Goal: Task Accomplishment & Management: Use online tool/utility

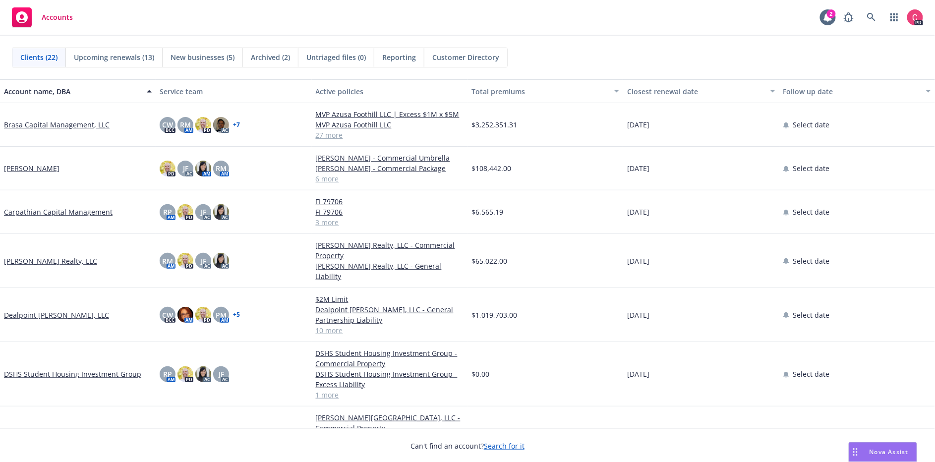
click at [884, 452] on span "Nova Assist" at bounding box center [889, 452] width 39 height 8
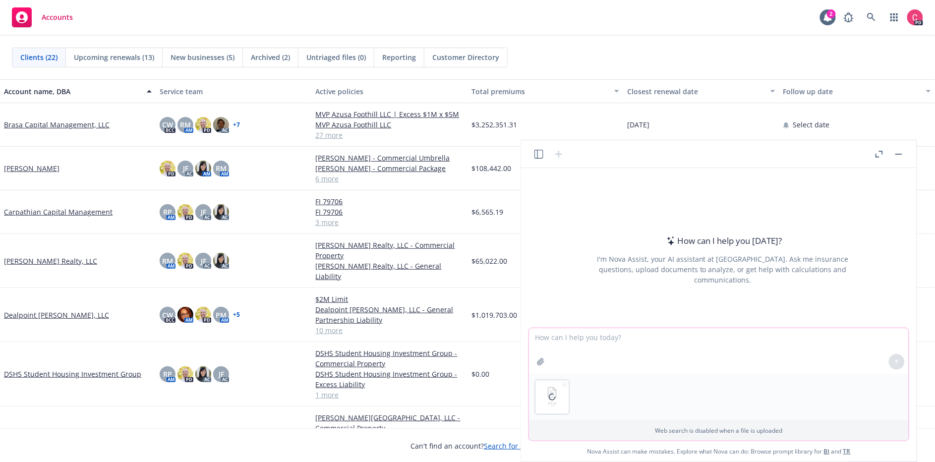
click at [570, 342] on textarea at bounding box center [719, 351] width 380 height 46
type textarea "T"
click at [578, 339] on textarea "The attached policy is for a large manufacturing company" at bounding box center [719, 351] width 380 height 46
click at [801, 336] on textarea "The attached property policy is for a large manufacturing company" at bounding box center [719, 351] width 380 height 46
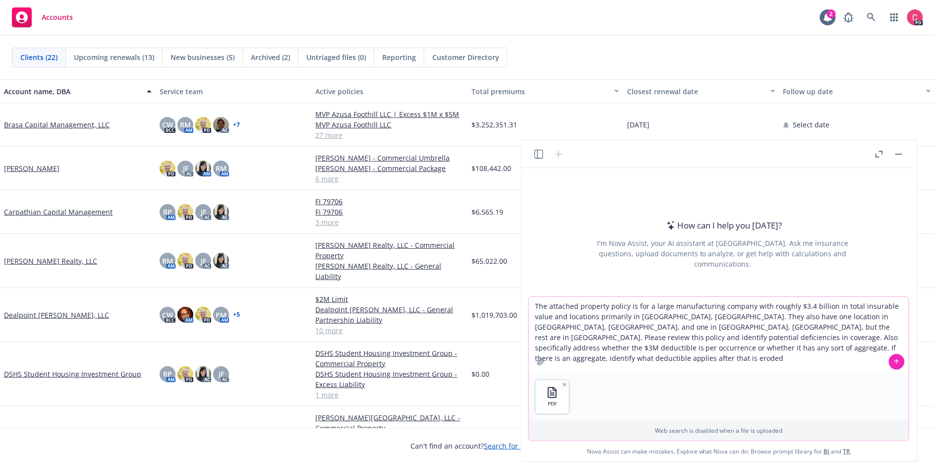
type textarea "The attached property policy is for a large manufacturing company with roughly …"
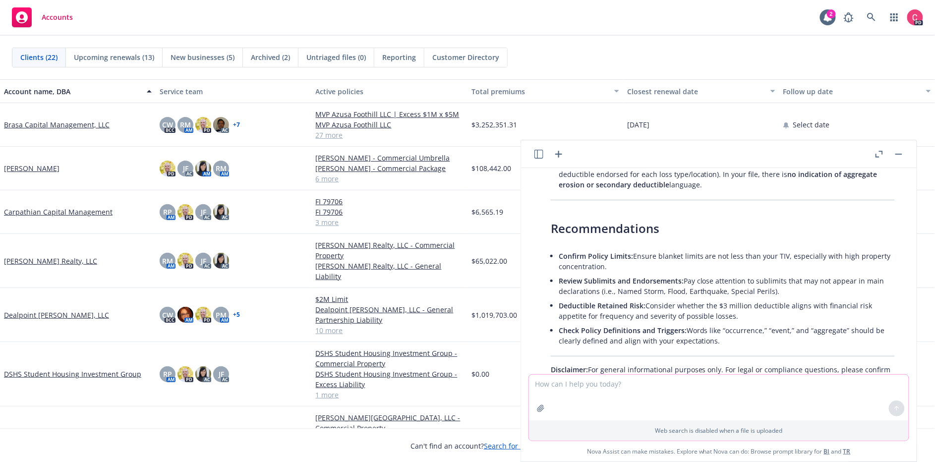
scroll to position [1279, 0]
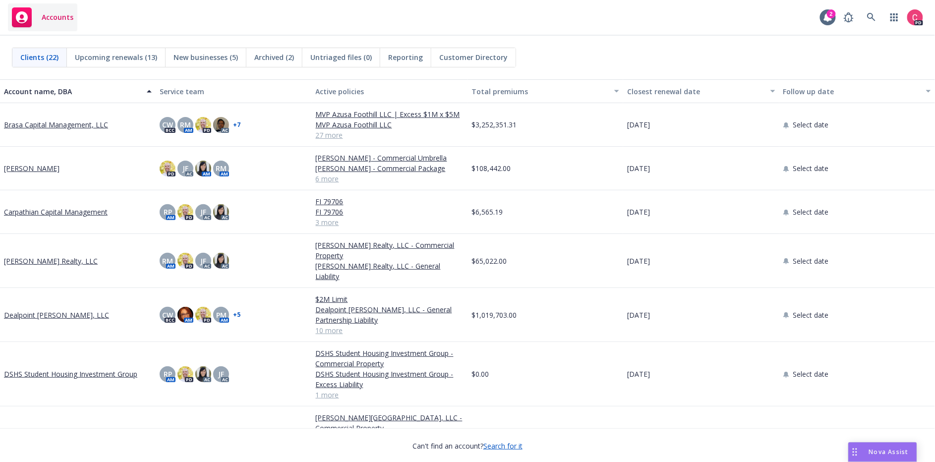
click at [24, 18] on icon at bounding box center [22, 17] width 12 height 12
click at [59, 16] on span "Accounts" at bounding box center [58, 17] width 32 height 8
click at [157, 14] on div "Accounts 2 PD" at bounding box center [467, 18] width 935 height 36
click at [42, 19] on span "Accounts" at bounding box center [58, 17] width 32 height 8
click at [888, 18] on link "button" at bounding box center [895, 17] width 20 height 20
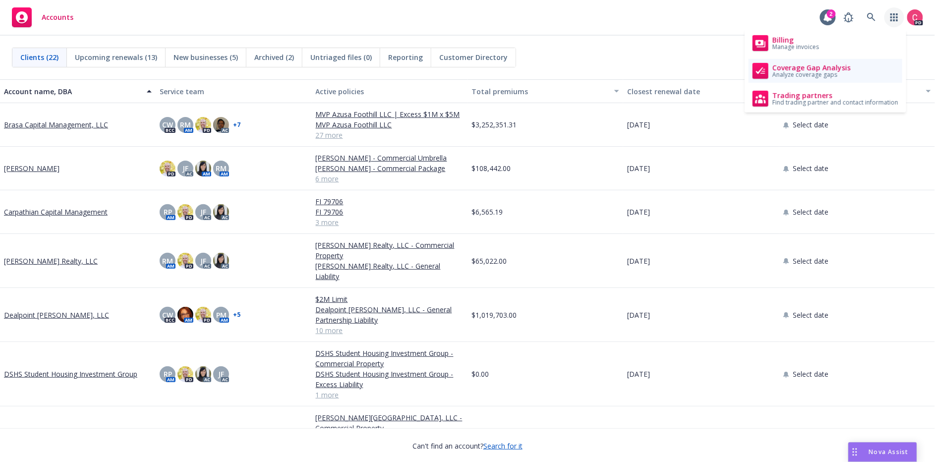
click at [806, 66] on span "Coverage Gap Analysis" at bounding box center [811, 68] width 78 height 8
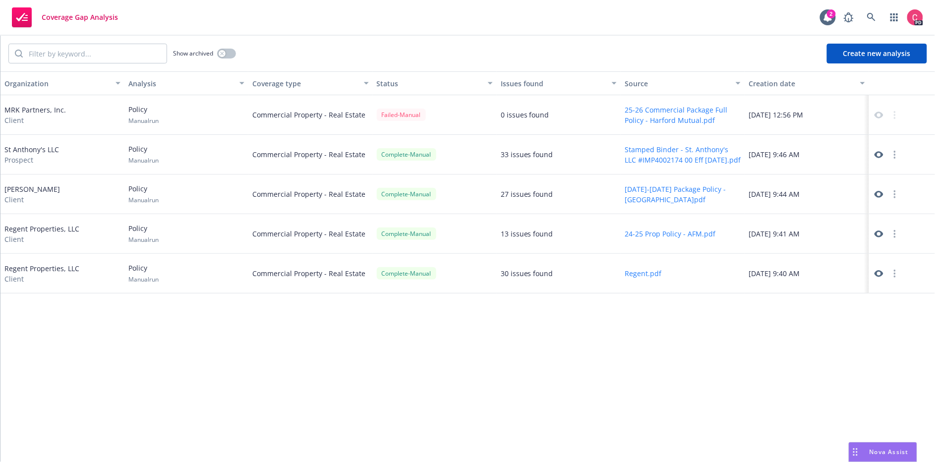
click at [908, 56] on button "Create new analysis" at bounding box center [877, 54] width 100 height 20
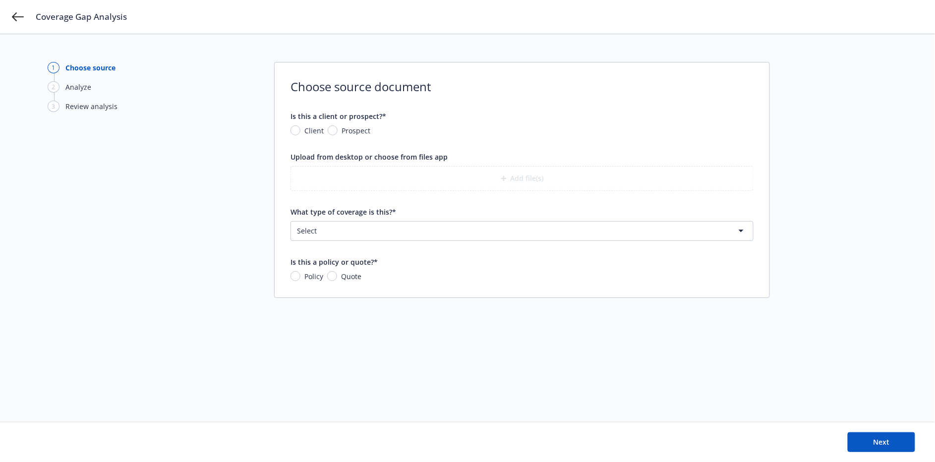
click at [345, 130] on span "Prospect" at bounding box center [356, 130] width 29 height 10
click at [338, 130] on input "Prospect" at bounding box center [333, 130] width 10 height 10
radio input "true"
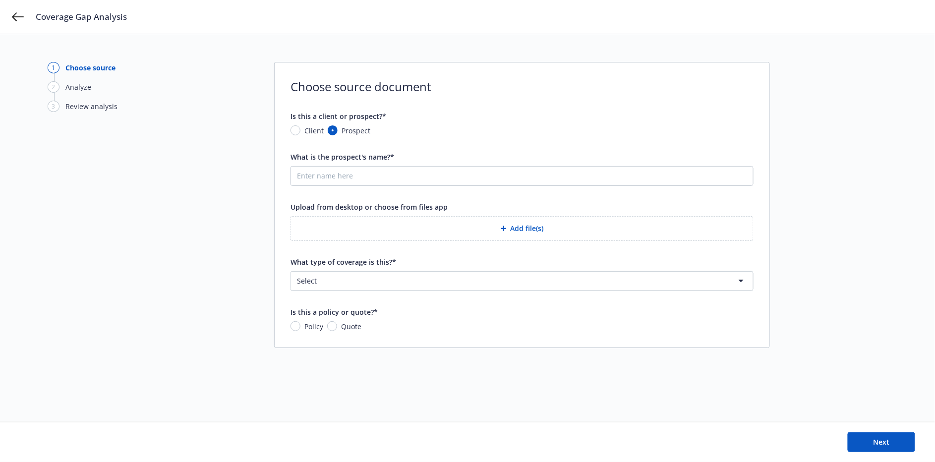
click at [380, 181] on form "Is this a client or prospect?* Client Prospect What is the prospect's name?* Up…" at bounding box center [522, 221] width 463 height 221
click at [379, 181] on input "What is the prospect's name?*" at bounding box center [522, 176] width 462 height 19
type input "Metallus Inc."
click at [433, 223] on button "Add file(s)" at bounding box center [522, 228] width 463 height 25
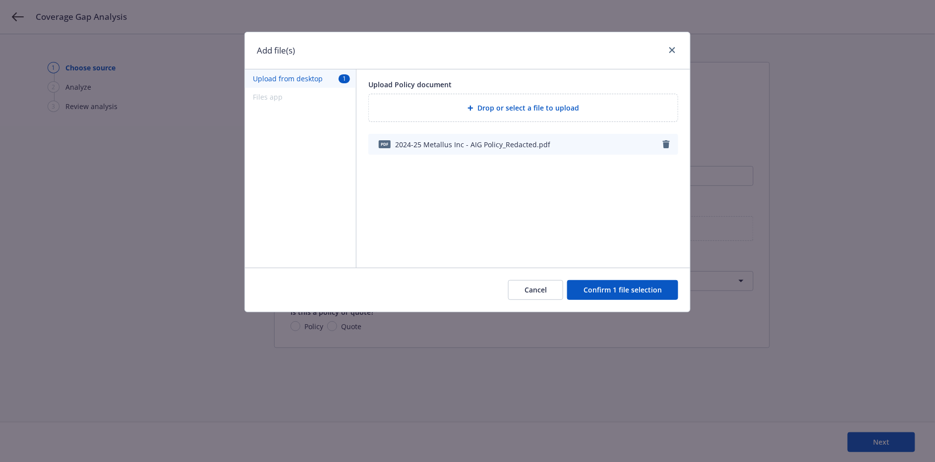
click at [609, 289] on button "Confirm 1 file selection" at bounding box center [622, 290] width 111 height 20
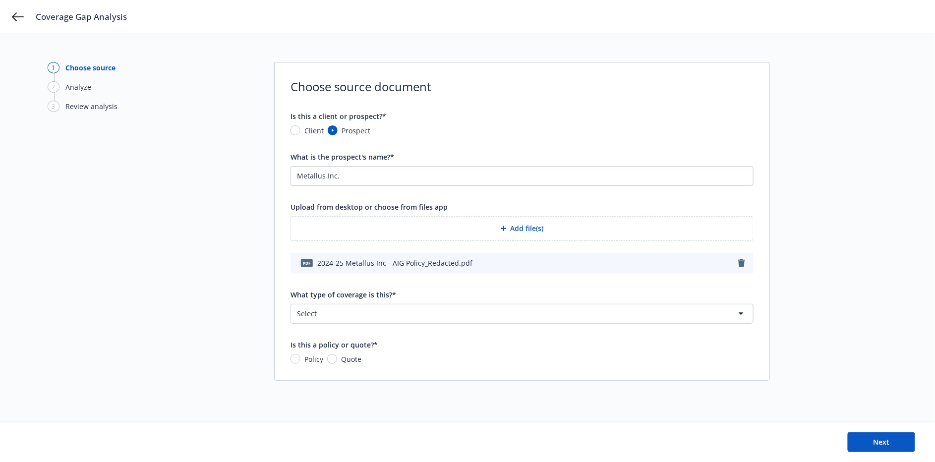
click at [516, 319] on html "Coverage Gap Analysis 1 Choose source 2 Analyze 3 Review analysis Choose source…" at bounding box center [467, 231] width 935 height 462
click at [470, 170] on input "Metallus Inc." at bounding box center [522, 176] width 462 height 19
click at [536, 310] on html "Coverage Gap Analysis 1 Choose source 2 Analyze 3 Review analysis Choose source…" at bounding box center [467, 231] width 935 height 462
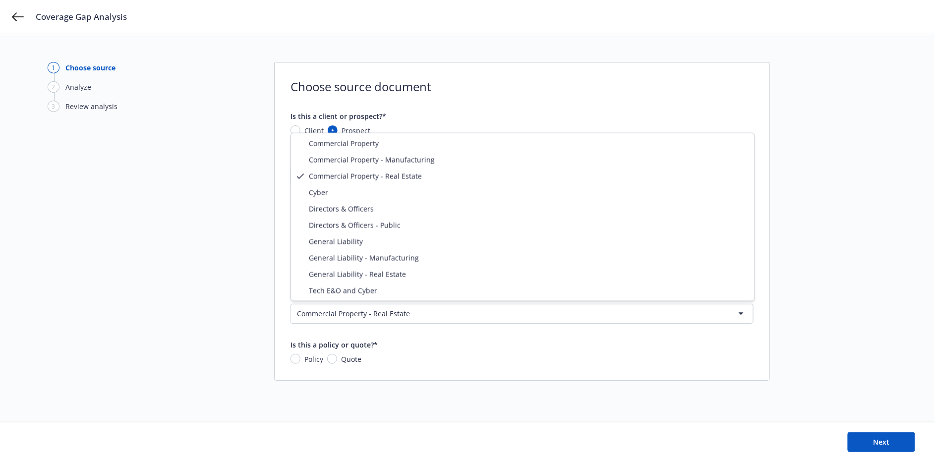
select select "PROPERTY_MANUFACTURING"
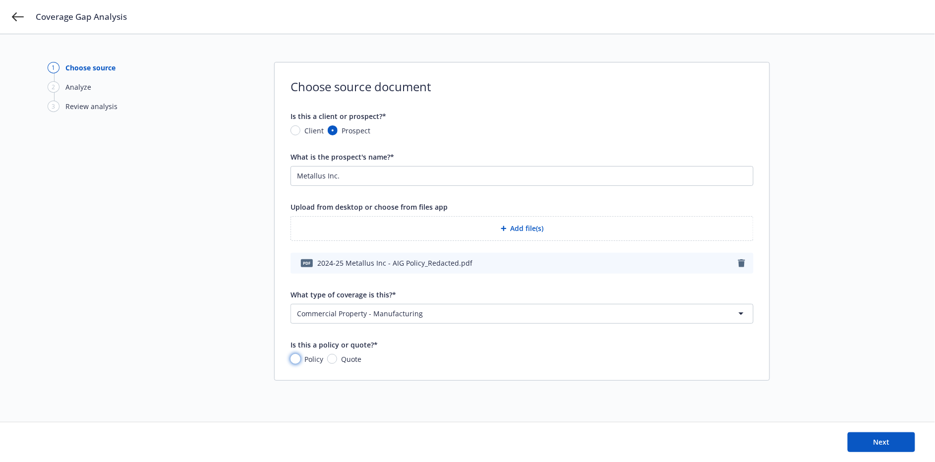
click at [296, 360] on input "Policy" at bounding box center [296, 359] width 10 height 10
radio input "true"
click at [892, 448] on button "Next" at bounding box center [881, 442] width 67 height 20
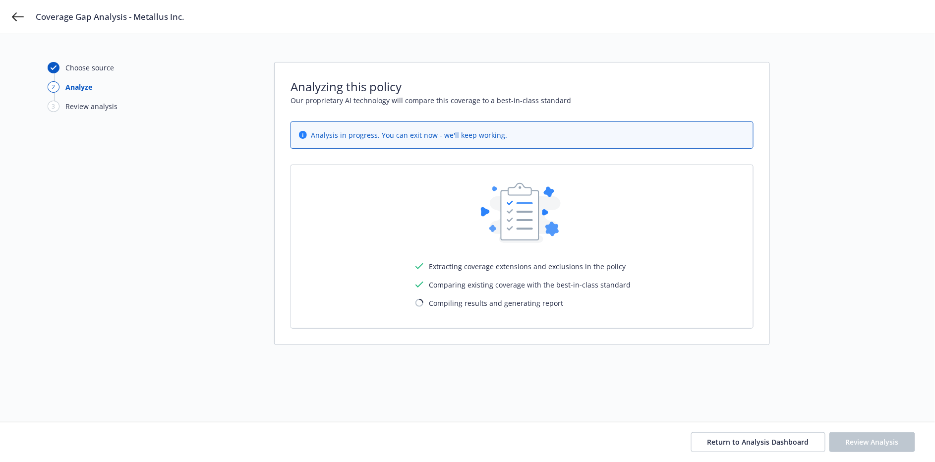
click at [863, 137] on div "Choose source 2 Analyze 3 Review analysis Analyzing this policy Our proprietary…" at bounding box center [468, 228] width 840 height 332
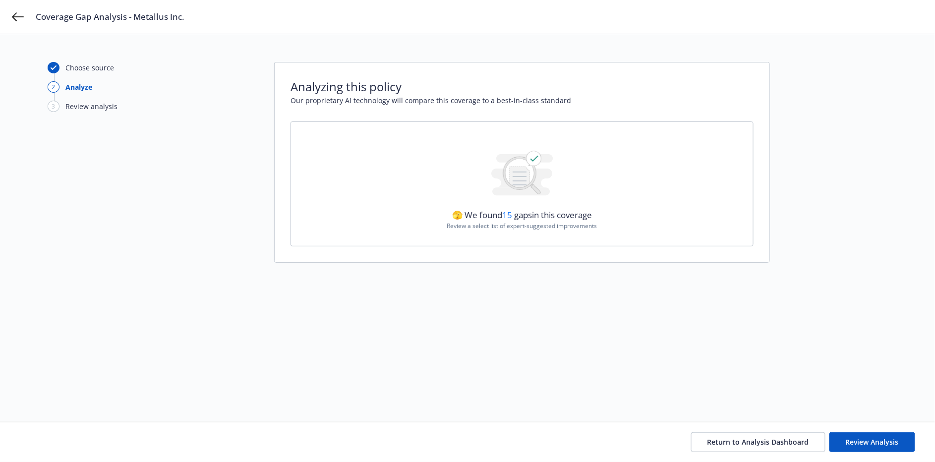
click at [706, 320] on div "Choose source 2 Analyze 3 Review analysis Analyzing this policy Our proprietary…" at bounding box center [468, 228] width 840 height 332
click at [858, 442] on span "Review Analysis" at bounding box center [872, 441] width 53 height 9
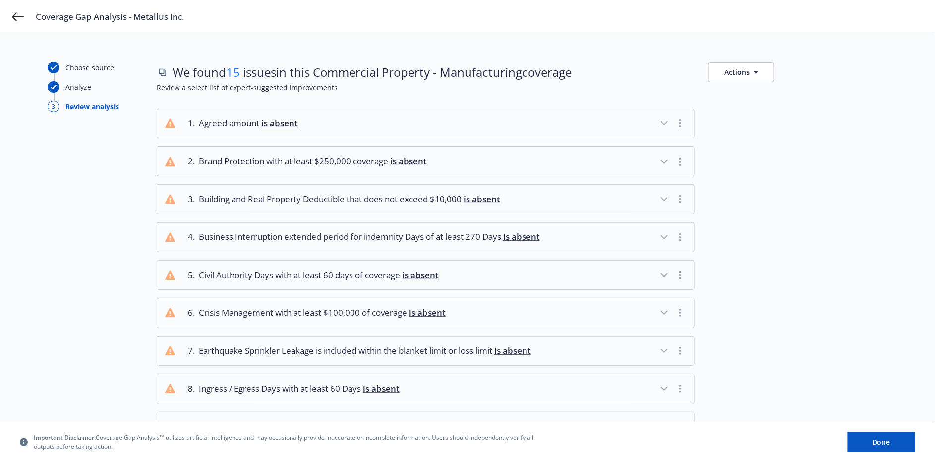
click at [667, 122] on icon "button" at bounding box center [664, 123] width 6 height 3
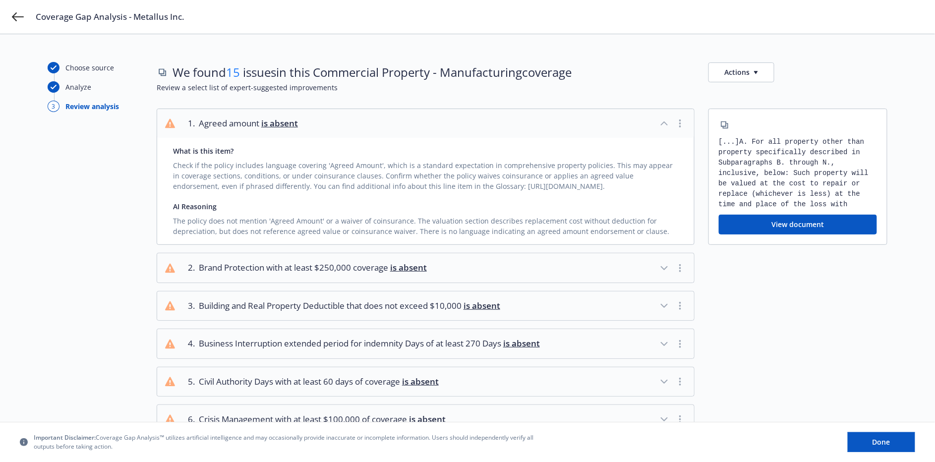
click at [667, 121] on icon "button" at bounding box center [664, 124] width 12 height 12
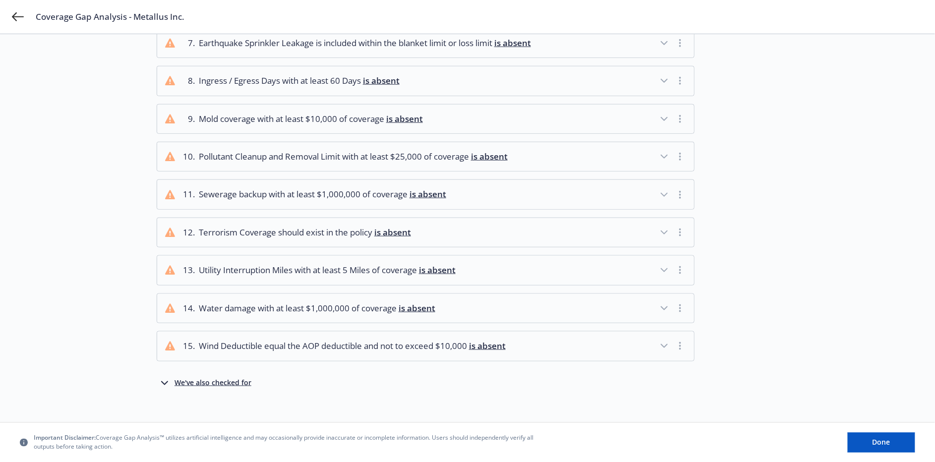
scroll to position [310, 0]
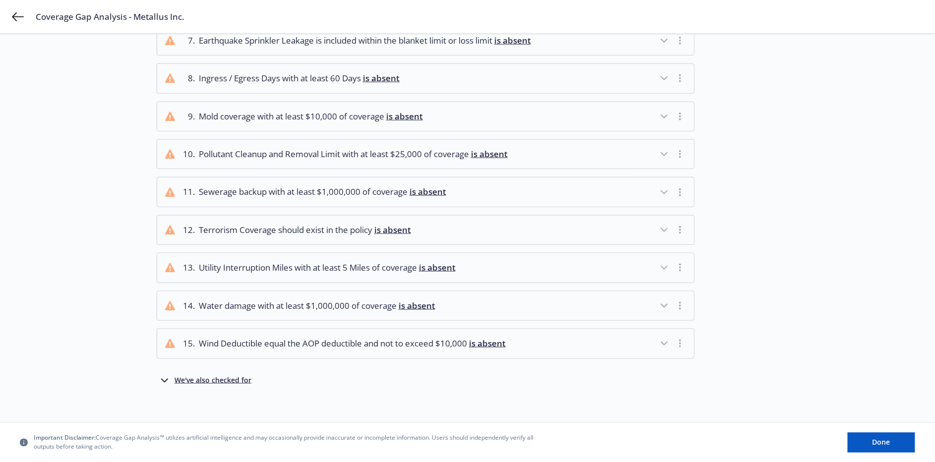
click at [212, 375] on div "We've also checked for" at bounding box center [213, 381] width 77 height 12
click at [902, 441] on button "Done" at bounding box center [881, 442] width 67 height 20
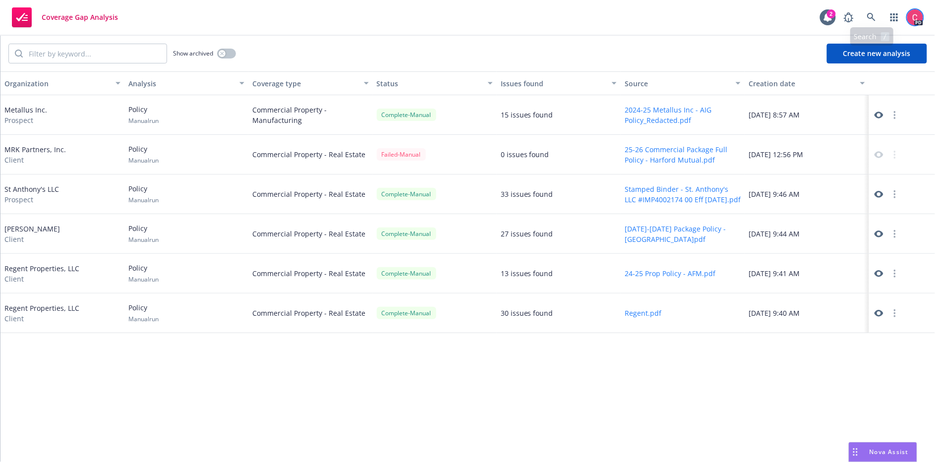
click at [908, 15] on img at bounding box center [915, 17] width 16 height 16
click at [896, 16] on icon "button" at bounding box center [894, 17] width 8 height 8
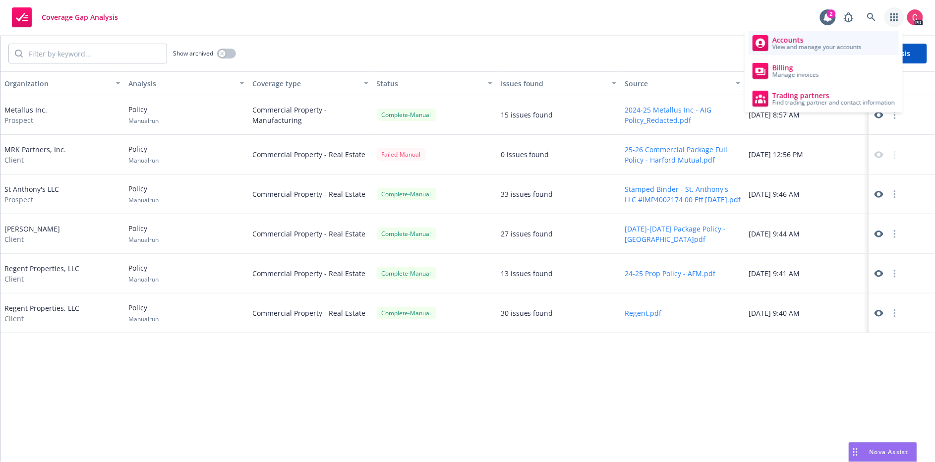
click at [816, 37] on span "Accounts" at bounding box center [816, 40] width 89 height 8
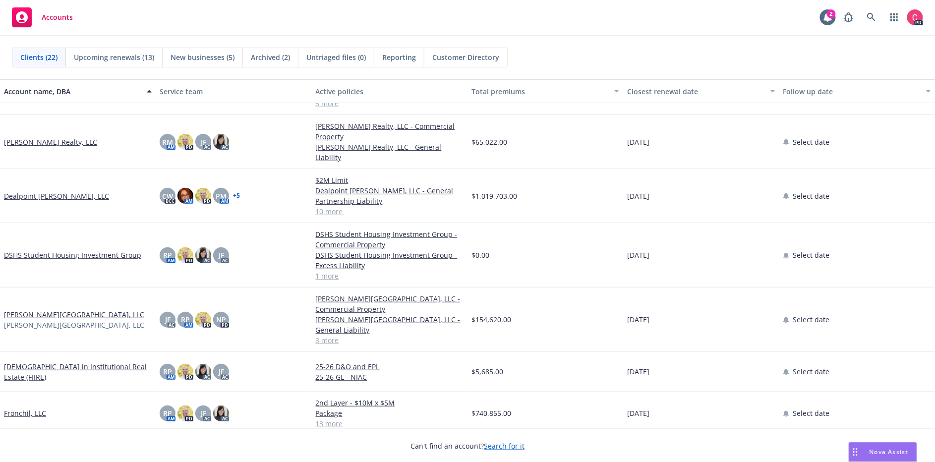
scroll to position [146, 0]
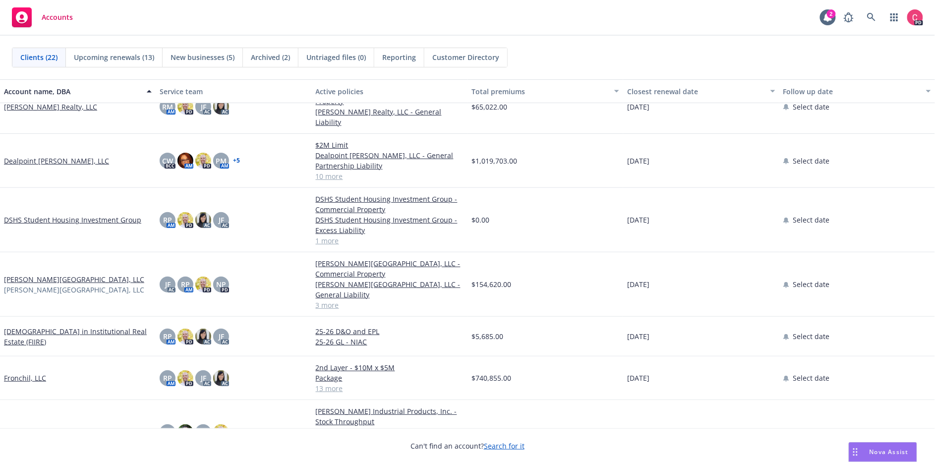
click at [33, 373] on link "Fronchil, LLC" at bounding box center [25, 378] width 42 height 10
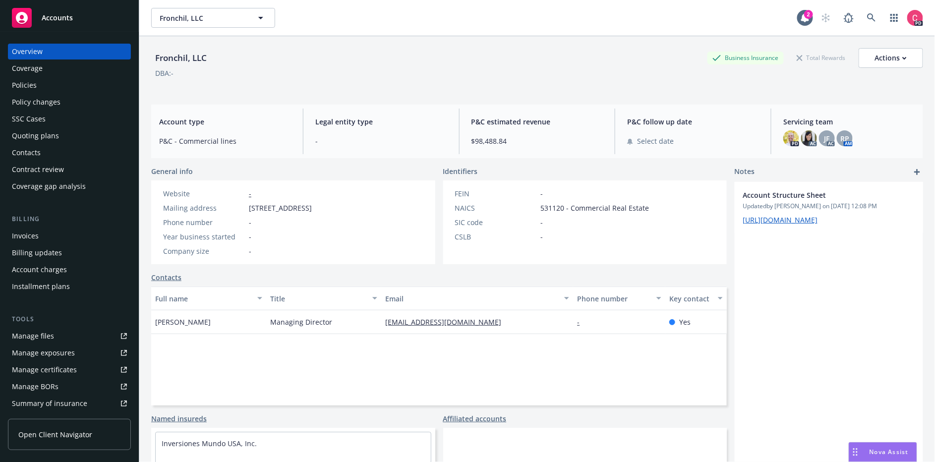
click at [16, 170] on div "Contract review" at bounding box center [38, 170] width 52 height 16
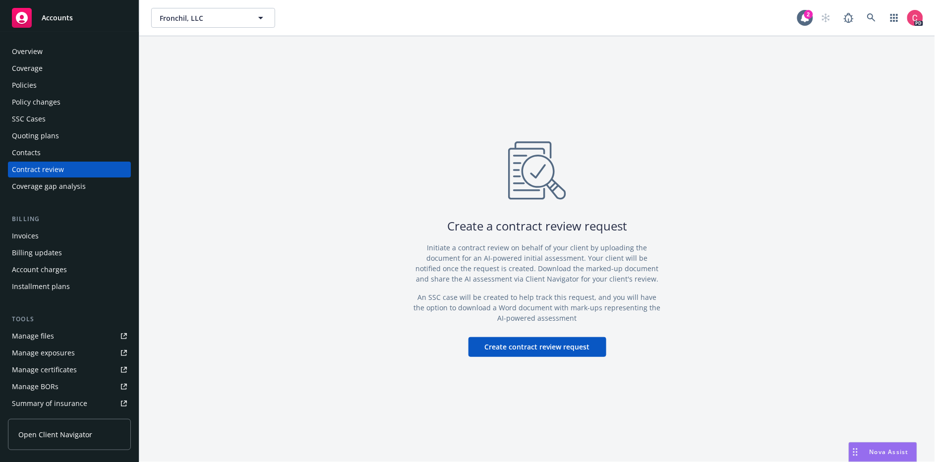
click at [541, 344] on button "Create contract review request" at bounding box center [538, 347] width 138 height 20
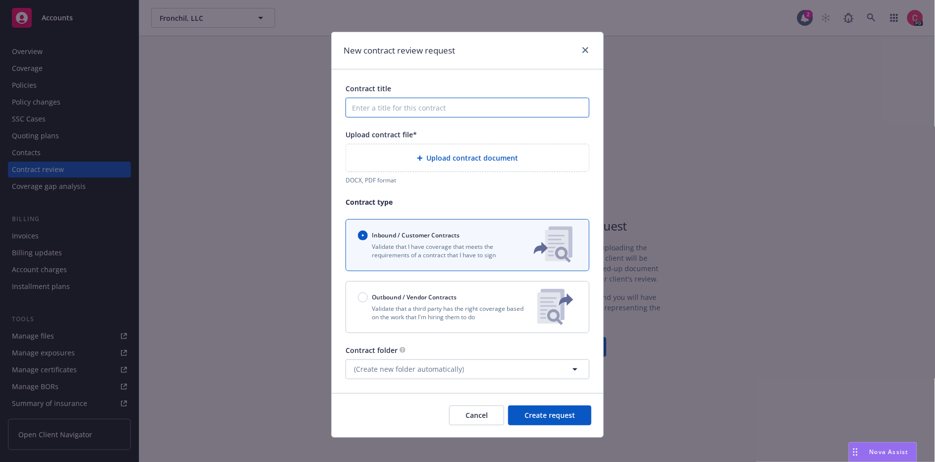
click at [400, 113] on input "Contract title" at bounding box center [468, 108] width 244 height 20
type input "F"
type input "[GEOGRAPHIC_DATA] Lease Agreement"
click at [472, 157] on span "Upload contract document" at bounding box center [473, 158] width 92 height 10
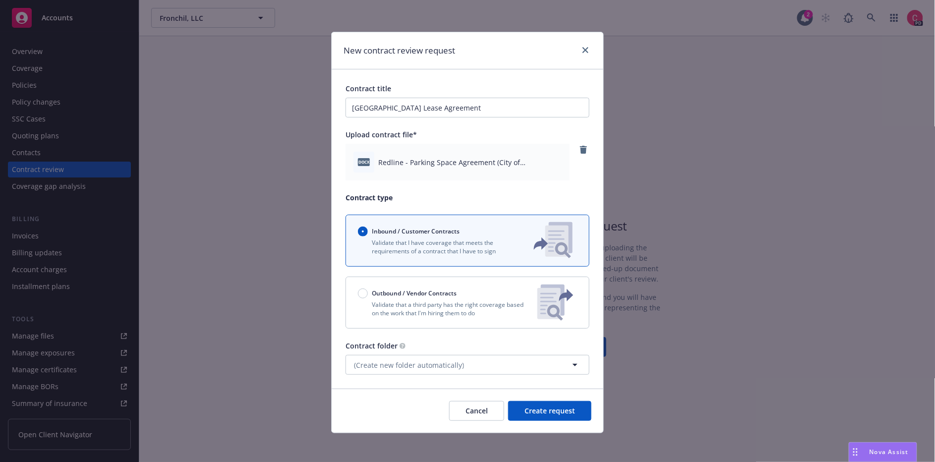
click at [369, 300] on p "Validate that a third party has the right coverage based on the work that I'm h…" at bounding box center [444, 308] width 172 height 17
radio input "false"
radio input "true"
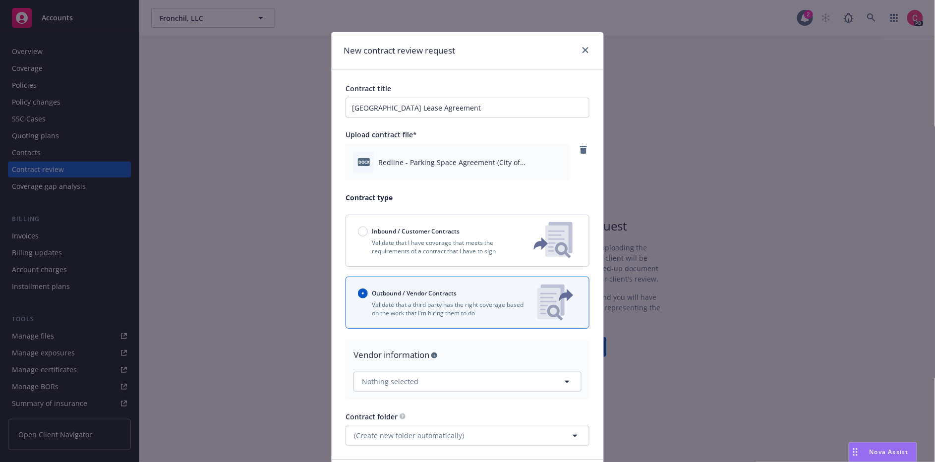
scroll to position [72, 0]
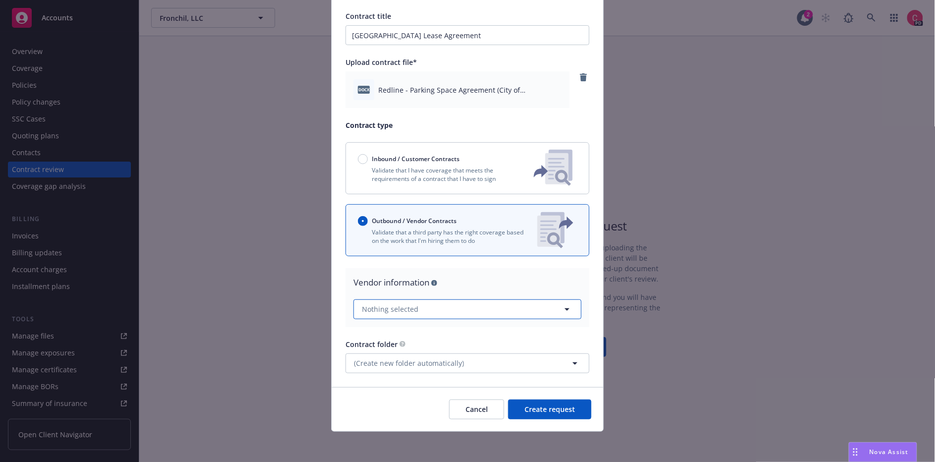
click at [449, 310] on button "Nothing selected" at bounding box center [468, 309] width 228 height 20
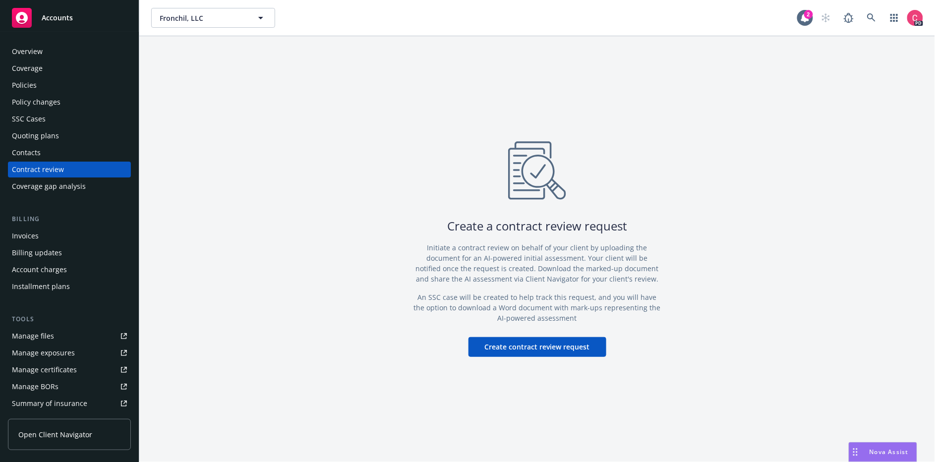
click at [534, 343] on button "Create contract review request" at bounding box center [538, 347] width 138 height 20
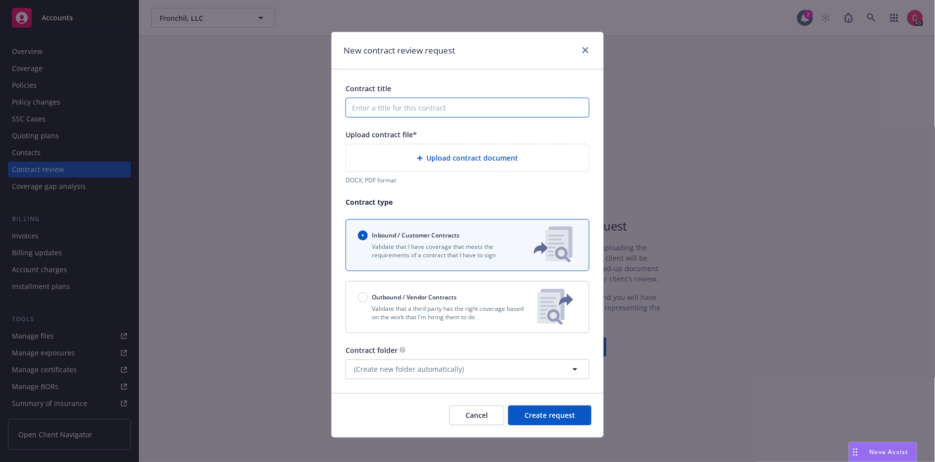
click at [426, 108] on input "Contract title" at bounding box center [468, 108] width 244 height 20
type input "[GEOGRAPHIC_DATA] Lease Agreement"
click at [444, 158] on span "Upload contract document" at bounding box center [473, 158] width 92 height 10
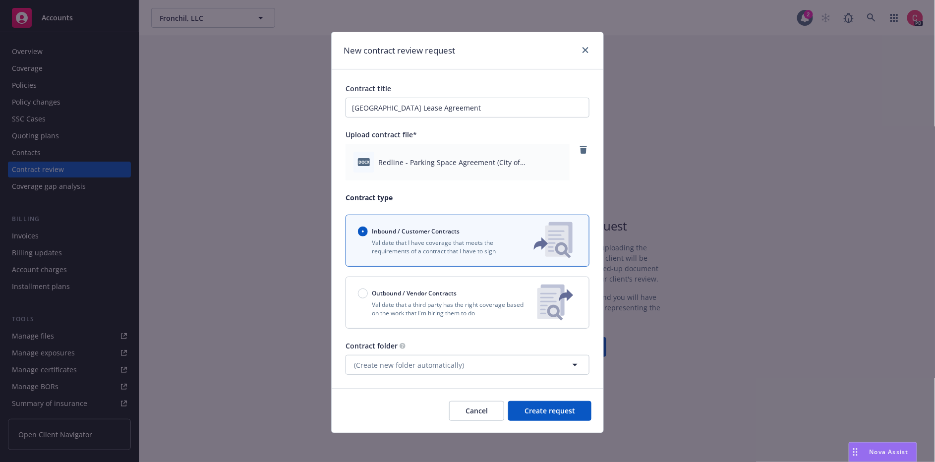
click at [378, 291] on span "Outbound / Vendor Contracts" at bounding box center [414, 293] width 85 height 8
click at [368, 291] on input "Outbound / Vendor Contracts" at bounding box center [363, 294] width 10 height 10
radio input "false"
radio input "true"
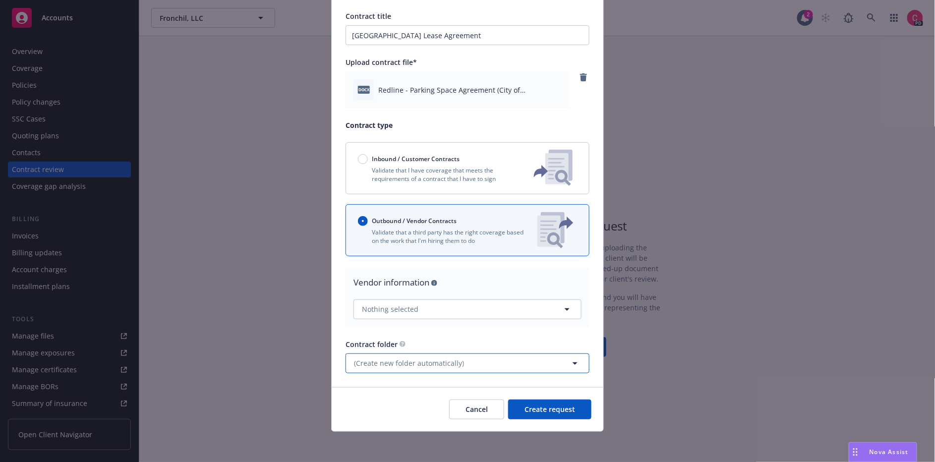
click at [583, 360] on button "(Create new folder automatically)" at bounding box center [468, 364] width 244 height 20
click at [582, 343] on div "Contract folder" at bounding box center [468, 344] width 244 height 10
click at [577, 415] on button "Create request" at bounding box center [549, 410] width 83 height 20
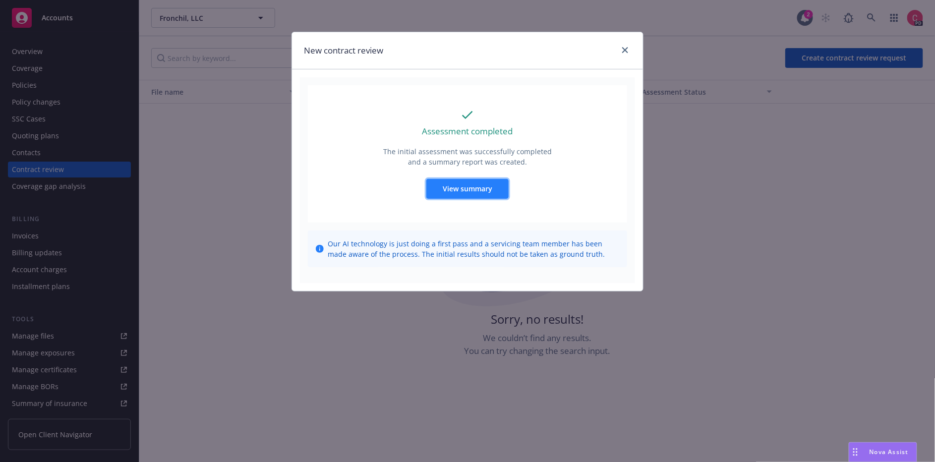
click at [486, 186] on span "View summary" at bounding box center [468, 188] width 50 height 9
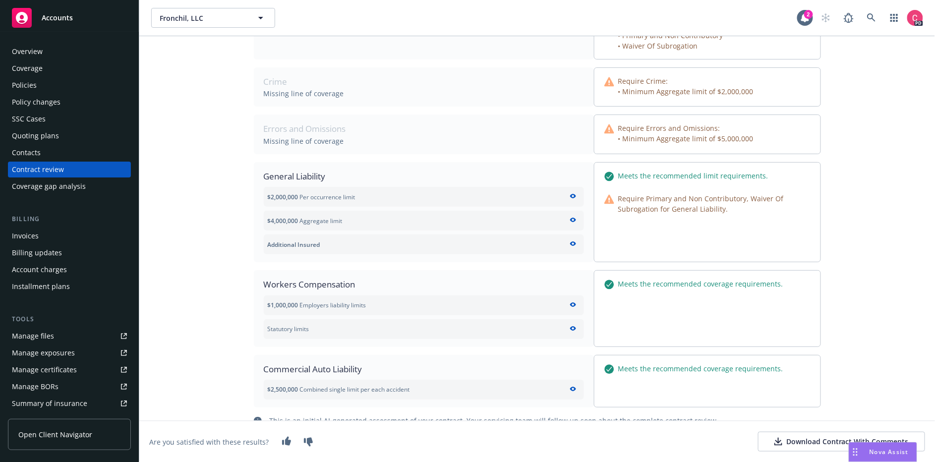
scroll to position [183, 0]
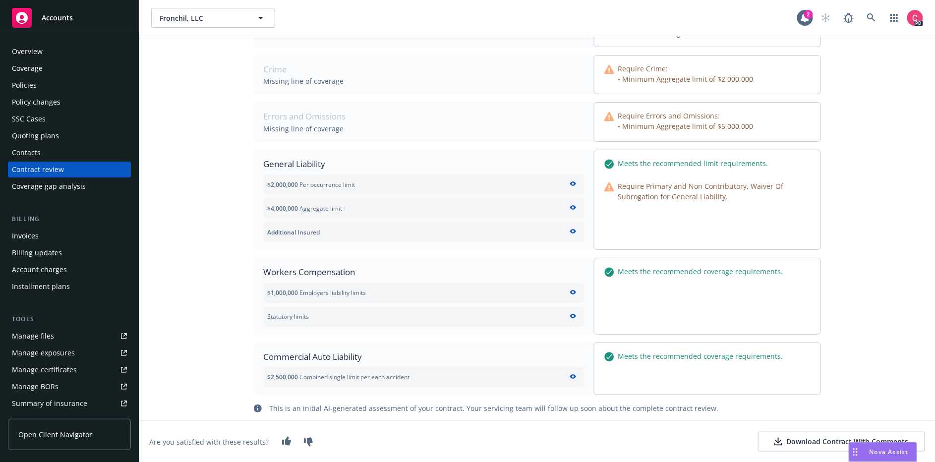
click at [798, 439] on div "Download Contract With Comments" at bounding box center [841, 442] width 134 height 10
